Goal: Navigation & Orientation: Understand site structure

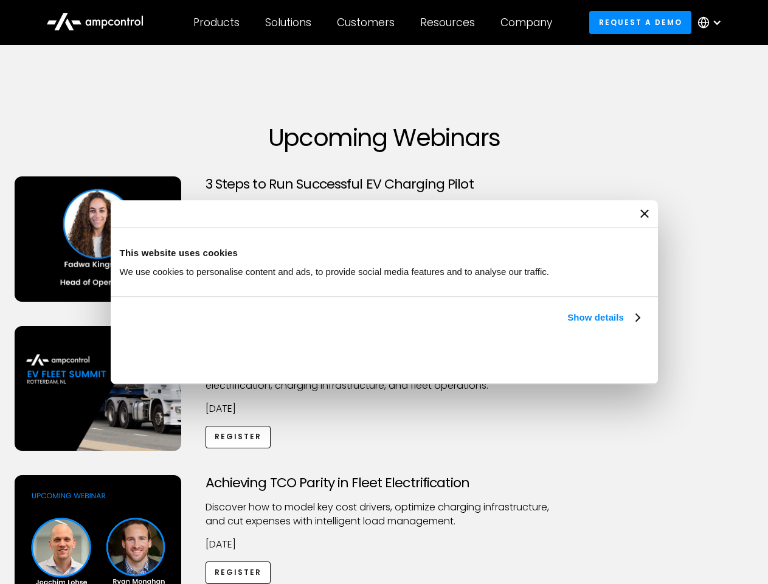
click at [567, 325] on link "Show details" at bounding box center [603, 317] width 72 height 15
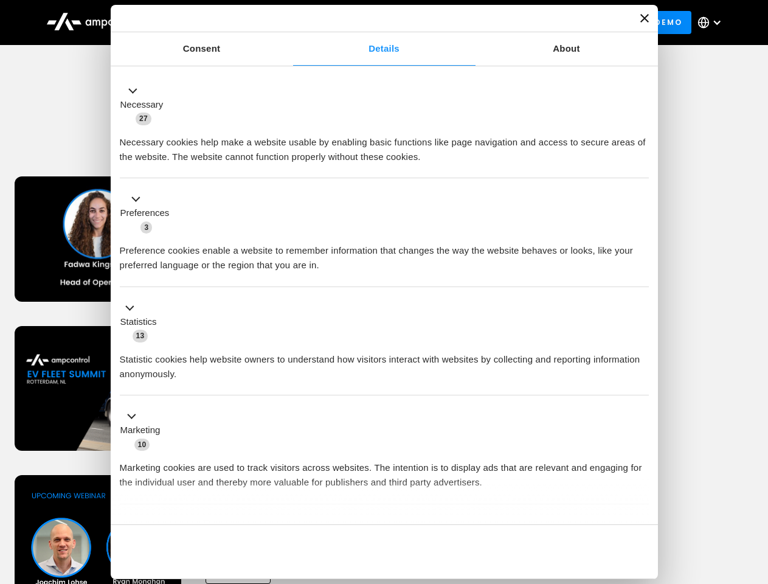
click at [641, 396] on li "Statistics 13 Statistic cookies help website owners to understand how visitors …" at bounding box center [384, 341] width 529 height 109
click at [755, 490] on div "Achieving TCO Parity in Fleet Electrification Discover how to model key cost dr…" at bounding box center [384, 570] width 764 height 191
click at [374, 23] on div "Customers" at bounding box center [366, 22] width 58 height 13
click at [216, 23] on div "Products" at bounding box center [216, 22] width 46 height 13
click at [289, 23] on div "Solutions" at bounding box center [288, 22] width 46 height 13
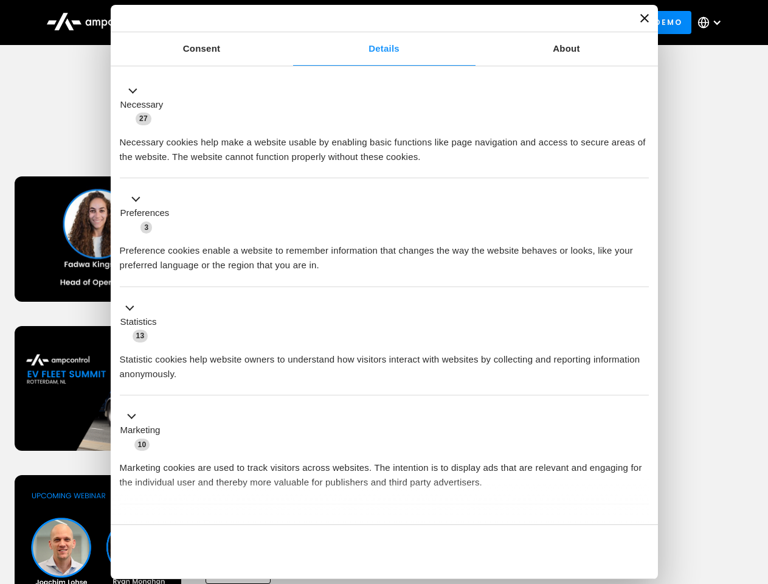
click at [368, 23] on div "Customers" at bounding box center [366, 22] width 58 height 13
click at [450, 23] on div "Resources" at bounding box center [447, 22] width 55 height 13
click at [530, 23] on div "Company" at bounding box center [527, 22] width 52 height 13
click at [713, 23] on div at bounding box center [717, 23] width 10 height 10
